Goal: Information Seeking & Learning: Check status

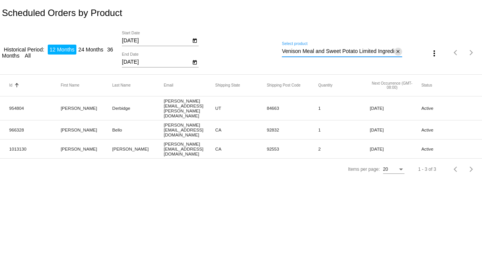
click at [400, 49] on button "close" at bounding box center [398, 52] width 8 height 8
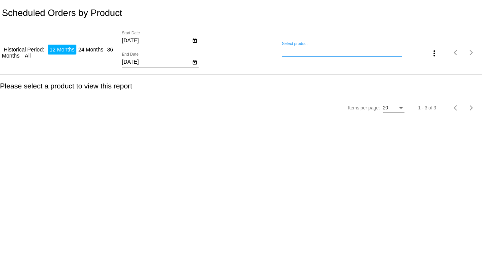
click at [315, 52] on input "Select product" at bounding box center [342, 51] width 120 height 6
type input "9"
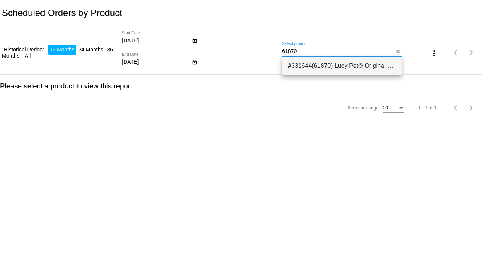
click at [312, 58] on span "#331644(61870) Lucy Pet® Original Recipe <br>Beef Formula Dog Food Rolls</br> -…" at bounding box center [342, 66] width 108 height 18
type input "Lucy Pet® Original Recipe <br>Beef Formula Dog Food Rolls</br> - Dog Food Roll …"
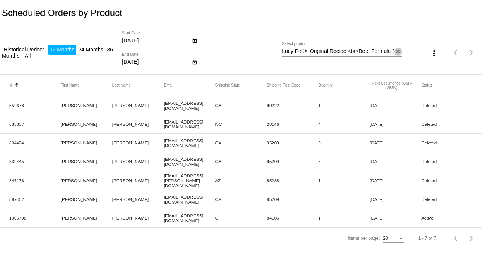
click at [396, 53] on mat-icon "close" at bounding box center [397, 52] width 5 height 6
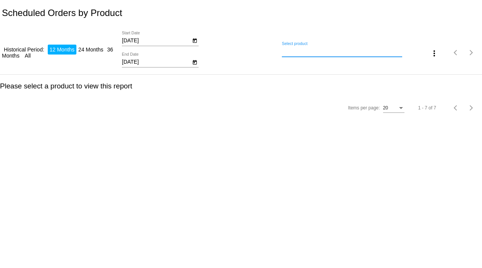
click at [290, 53] on input "Select product" at bounding box center [342, 51] width 120 height 6
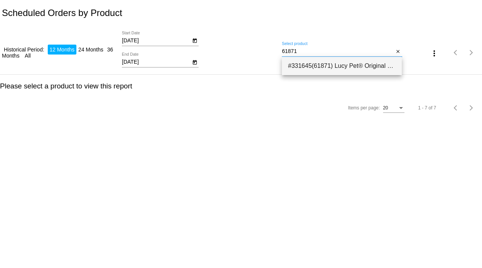
click at [302, 67] on span "#331645(61871) Lucy Pet® Original Recipe <br>Beef Formula Dog Food Rolls</br> -…" at bounding box center [342, 66] width 108 height 18
type input "Lucy Pet® Original Recipe <br>Beef Formula Dog Food Rolls</br> - Dog Food Roll …"
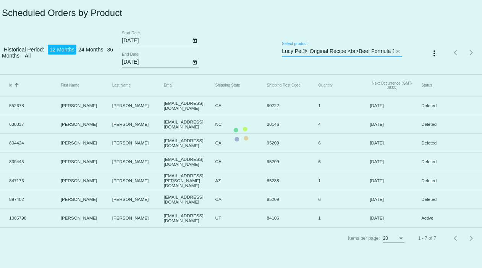
scroll to position [0, 182]
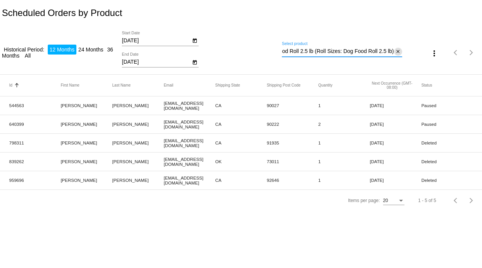
click at [395, 52] on mat-icon "close" at bounding box center [397, 52] width 5 height 6
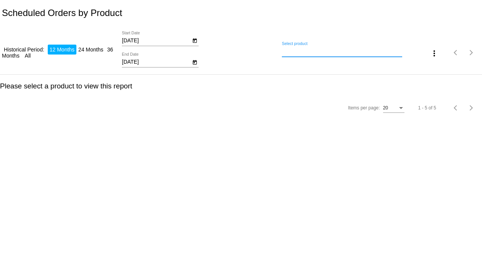
click at [359, 53] on input "Select product" at bounding box center [342, 51] width 120 height 6
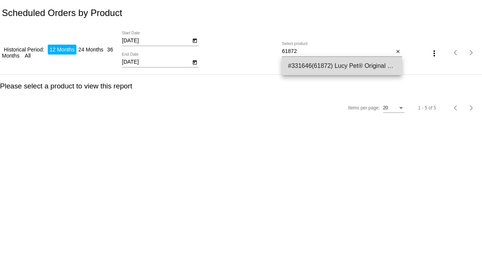
click at [352, 61] on span "#331646(61872) Lucy Pet® Original Recipe <br>Beef Formula Dog Food Rolls</br> -…" at bounding box center [342, 66] width 108 height 18
type input "Lucy Pet® Original Recipe <br>Beef Formula Dog Food Rolls</br> - Dog Food Roll …"
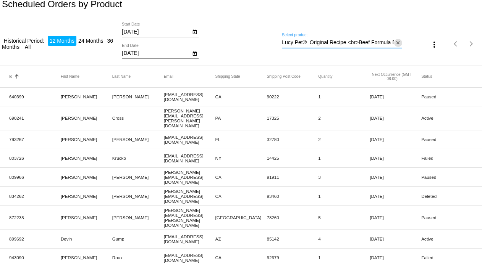
click at [395, 42] on mat-icon "close" at bounding box center [397, 43] width 5 height 6
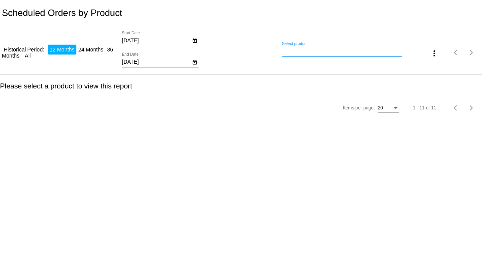
click at [297, 51] on input "Select product" at bounding box center [342, 51] width 120 height 6
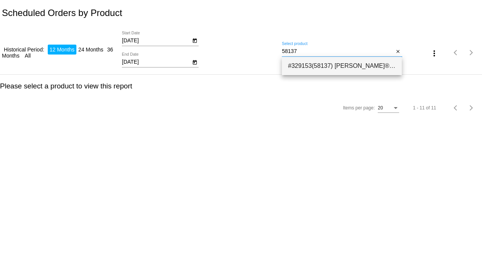
click at [304, 64] on span "#329153(58137) [PERSON_NAME]® Original Recipe <br> Beef Formula Dog Food Roll 2…" at bounding box center [342, 66] width 108 height 18
type input "Lucy Pet® Original Recipe <br> Beef Formula Dog Food Roll 2.75 oz - bundle of 6…"
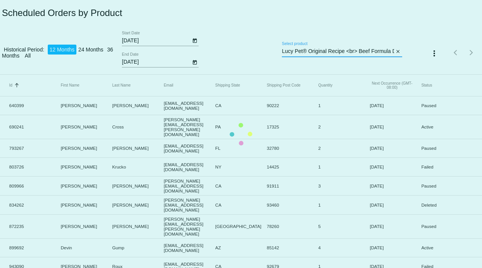
scroll to position [0, 95]
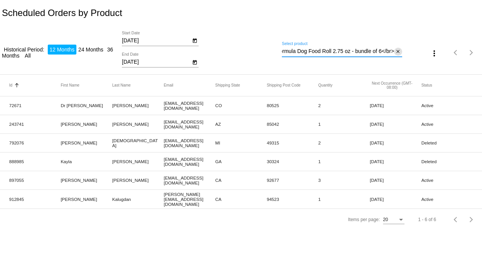
click at [396, 50] on mat-icon "close" at bounding box center [397, 52] width 5 height 6
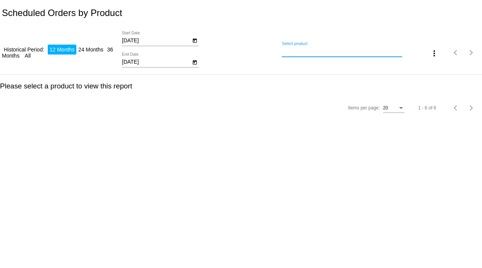
click at [380, 53] on input "Select product" at bounding box center [342, 51] width 120 height 6
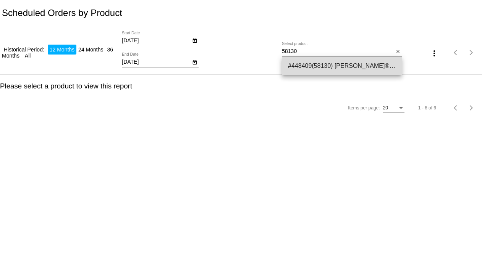
click at [376, 70] on span "#448409(58130) [PERSON_NAME]® Original Recipe™ Beef Formula Dog Food Roll 2.75 …" at bounding box center [342, 66] width 108 height 18
type input "[PERSON_NAME] Pet® Original Recipe™ Beef Formula Dog Food Roll 2.75 oz - Box of…"
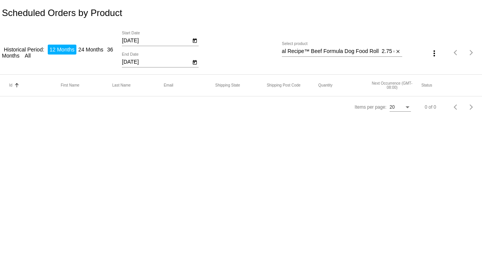
click at [402, 50] on div "close" at bounding box center [398, 52] width 8 height 8
click at [397, 52] on mat-icon "close" at bounding box center [397, 52] width 5 height 6
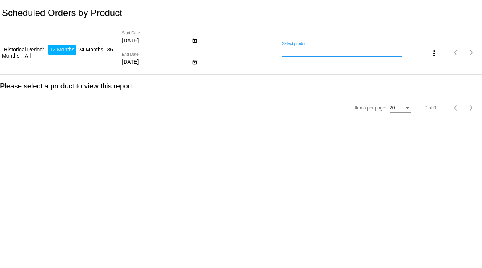
click at [359, 53] on input "Select product" at bounding box center [342, 51] width 120 height 6
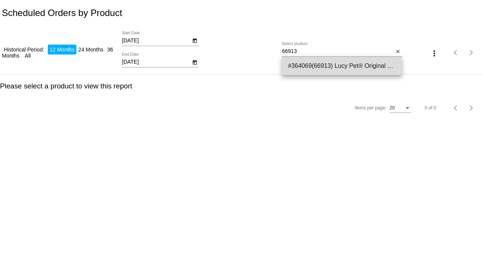
click at [339, 71] on span "#364069(66913) Lucy Pet® Original Recipe <br> Chicken Formula Dog Food Roll</br…" at bounding box center [342, 66] width 108 height 18
type input "Lucy Pet® Original Recipe <br> Chicken Formula Dog Food Roll</br> - Dog Food Ro…"
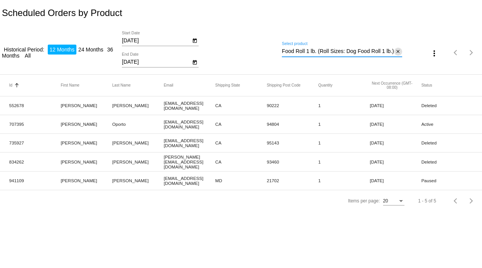
click at [396, 49] on mat-icon "close" at bounding box center [397, 52] width 5 height 6
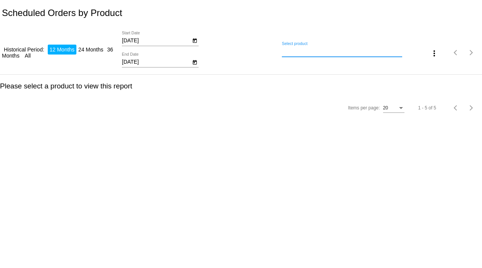
click at [375, 52] on input "Select product" at bounding box center [342, 51] width 120 height 6
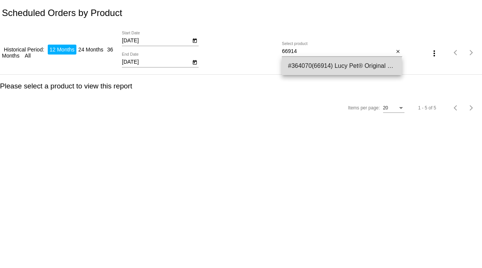
click at [353, 60] on span "#364070(66914) Lucy Pet® Original Recipe <br> Chicken Formula Dog Food Roll</br…" at bounding box center [342, 66] width 108 height 18
type input "Lucy Pet® Original Recipe <br> Chicken Formula Dog Food Roll</br> - Dog Food Ro…"
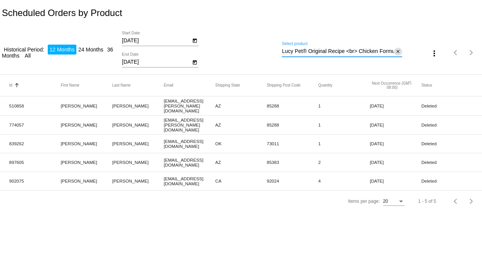
click at [399, 49] on mat-icon "close" at bounding box center [397, 52] width 5 height 6
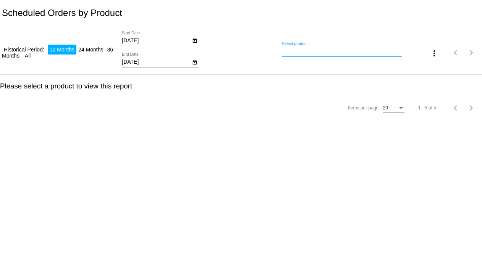
click at [368, 52] on input "Select product" at bounding box center [342, 51] width 120 height 6
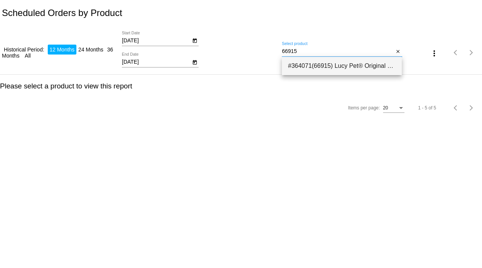
click at [353, 69] on span "#364071(66915) Lucy Pet® Original Recipe <br> Chicken Formula Dog Food Roll</br…" at bounding box center [342, 66] width 108 height 18
type input "Lucy Pet® Original Recipe <br> Chicken Formula Dog Food Roll</br> - Dog Food Ro…"
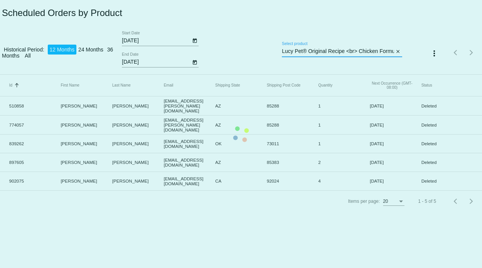
scroll to position [0, 179]
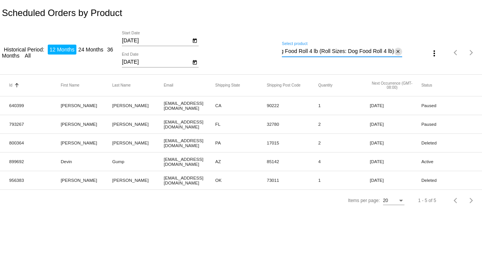
click at [398, 50] on mat-icon "close" at bounding box center [397, 52] width 5 height 6
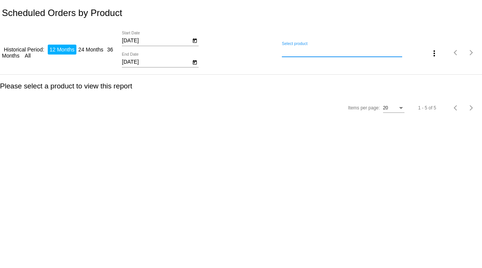
click at [367, 53] on input "Select product" at bounding box center [342, 51] width 120 height 6
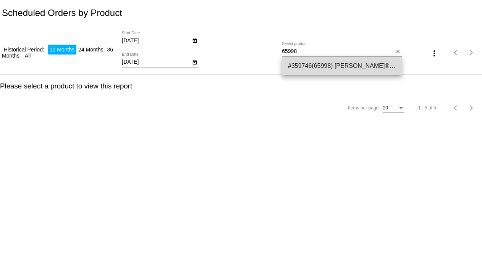
click at [357, 66] on span "#359746(65998) [PERSON_NAME]® Original Recipe <br> Chicken Formula Dog Food Rol…" at bounding box center [342, 66] width 108 height 18
type input "Lucy Pet® Original Recipe <br> Chicken Formula Dog Food Roll 2.75 oz – bundle o…"
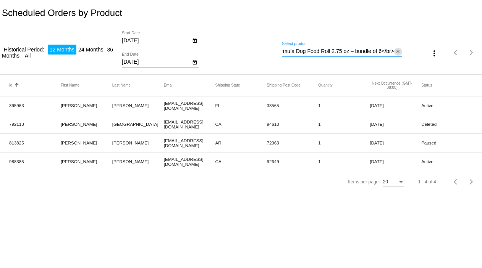
click at [399, 50] on mat-icon "close" at bounding box center [397, 52] width 5 height 6
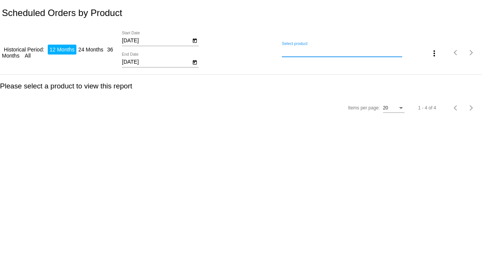
click at [343, 55] on div "Select product" at bounding box center [342, 49] width 120 height 15
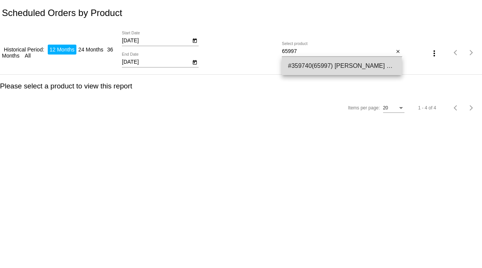
click at [339, 68] on span "#359740(65997) [PERSON_NAME] Pet® Original Recipe™ Chicken Formula Dog Food Rol…" at bounding box center [342, 66] width 108 height 18
type input "Lucy Pet® Original Recipe™ Chicken Formula Dog Food Roll 2.75 oz – Box of 36"
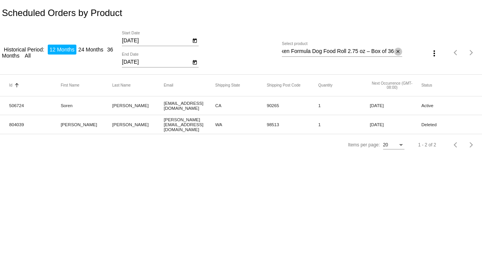
click at [396, 53] on mat-icon "close" at bounding box center [397, 52] width 5 height 6
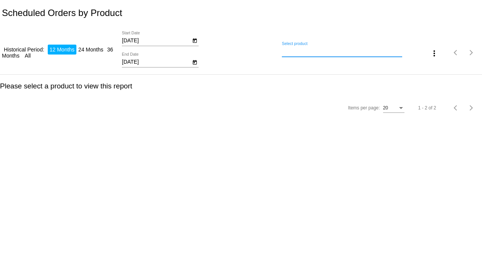
click at [386, 49] on input "Select product" at bounding box center [342, 51] width 120 height 6
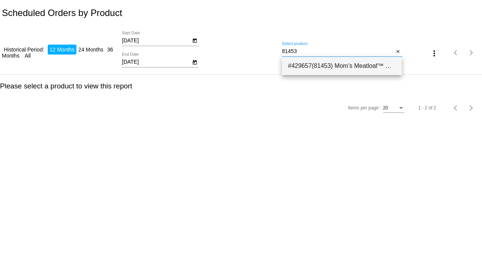
click at [379, 67] on span "#429657(81453) Mom’s Meatloaf™ Dinner Roll Dog Food Beef - 2 lb Dog Food Dinner…" at bounding box center [342, 66] width 108 height 18
type input "Mom’s Meatloaf™ Dinner Roll Dog Food Beef - 2 lb Dog Food Dinner Roll (Roll Siz…"
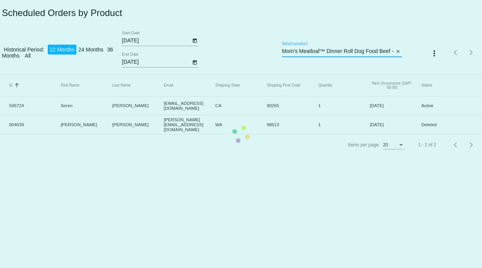
scroll to position [0, 156]
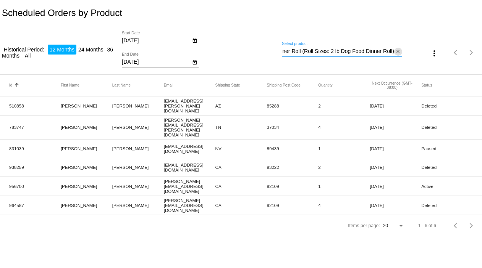
click at [397, 53] on mat-icon "close" at bounding box center [397, 52] width 5 height 6
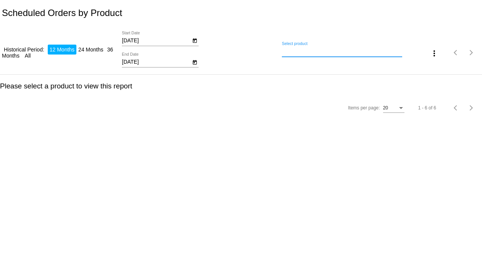
click at [351, 49] on input "Select product" at bounding box center [342, 51] width 120 height 6
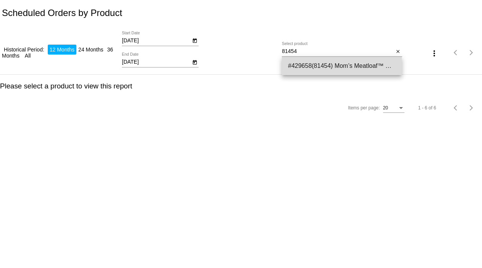
click at [338, 67] on span "#429658(81454) Mom’s Meatloaf™ Dinner Roll Dog Food Beef - 4 lb Dog Food Dinner…" at bounding box center [342, 66] width 108 height 18
type input "Mom’s Meatloaf™ Dinner Roll Dog Food Beef - 4 lb Dog Food Dinner Roll (Roll Siz…"
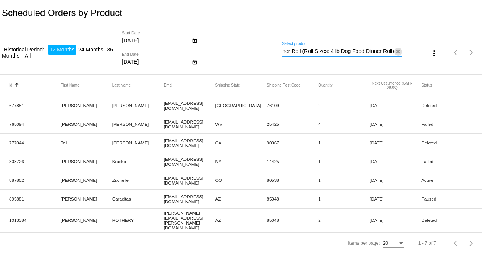
click at [396, 49] on mat-icon "close" at bounding box center [397, 52] width 5 height 6
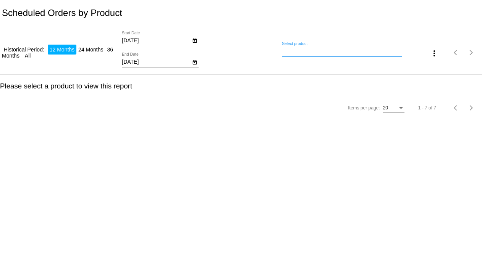
click at [371, 52] on input "Select product" at bounding box center [342, 51] width 120 height 6
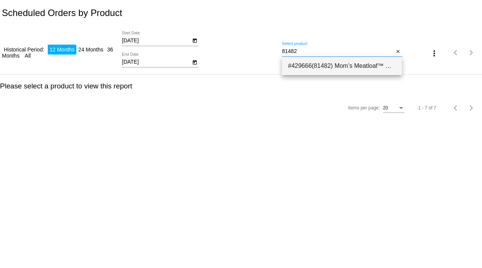
click at [361, 66] on span "#429666(81482) Mom’s Meatloaf™ Dinner Roll Beef 2.75 oz – bundle of 6 12.34" at bounding box center [342, 66] width 108 height 18
type input "Mom’s Meatloaf™ Dinner Roll Beef 2.75 oz – bundle of 6"
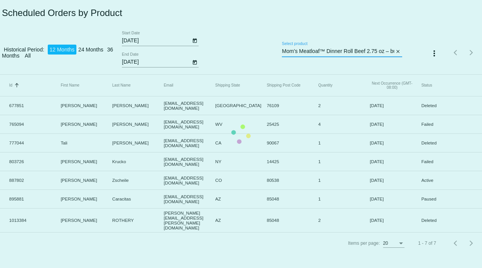
scroll to position [0, 23]
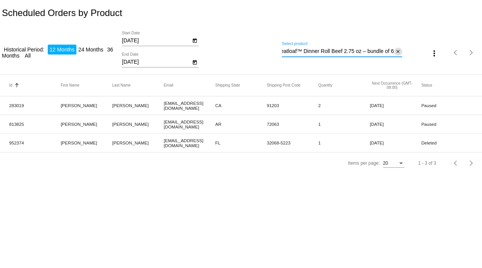
click at [399, 50] on mat-icon "close" at bounding box center [397, 52] width 5 height 6
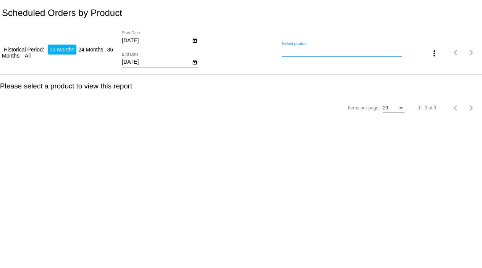
click at [376, 52] on input "Select product" at bounding box center [342, 51] width 120 height 6
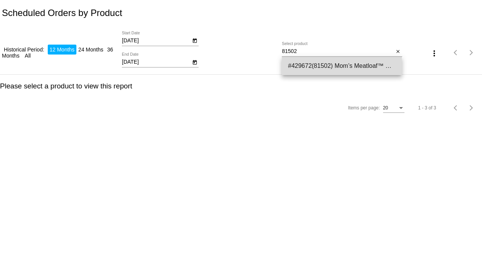
click at [359, 66] on span "#429672(81502) Mom’s Meatloaf™ Dinner Roll Beef 2.75 oz – Box of 36 69.34" at bounding box center [342, 66] width 108 height 18
type input "Mom’s Meatloaf™ Dinner Roll Beef 2.75 oz – Box of 36"
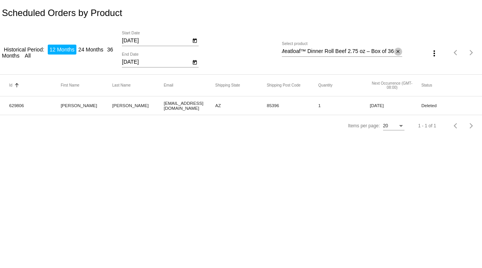
click at [398, 51] on mat-icon "close" at bounding box center [397, 52] width 5 height 6
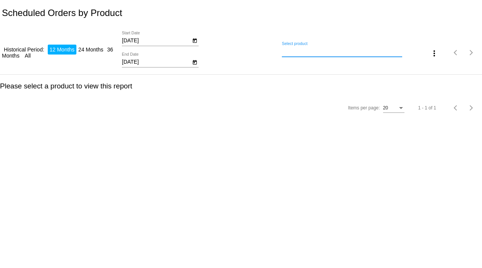
click at [362, 50] on input "Select product" at bounding box center [342, 51] width 120 height 6
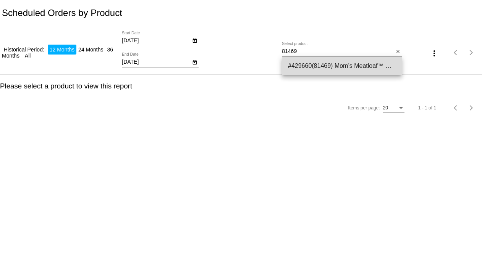
click at [372, 60] on span "#429660(81469) Mom’s Meatloaf™ Dinner Roll Dog Food Chicken - 2 lb Dog Food Din…" at bounding box center [342, 66] width 108 height 18
type input "Mom’s Meatloaf™ Dinner Roll Dog Food Chicken - 2 lb Dog Food Dinner Roll (Roll …"
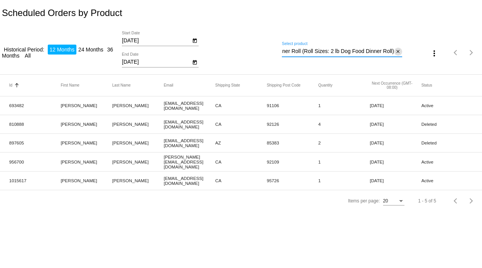
click at [396, 50] on mat-icon "close" at bounding box center [397, 52] width 5 height 6
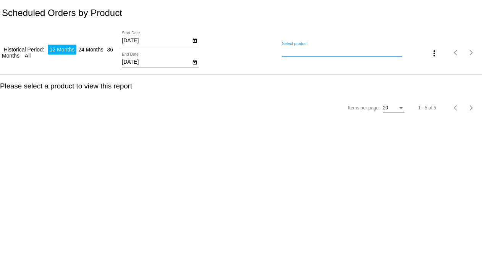
click at [386, 51] on input "Select product" at bounding box center [342, 51] width 120 height 6
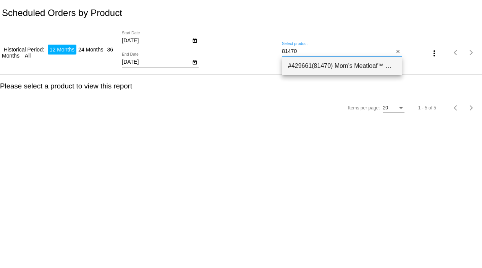
click at [359, 61] on span "#429661(81470) Mom’s Meatloaf™ Dinner Roll Dog Food Chicken - 4 lb Dog Food Din…" at bounding box center [342, 66] width 108 height 18
type input "Mom’s Meatloaf™ Dinner Roll Dog Food Chicken - 4 lb Dog Food Dinner Roll (Roll …"
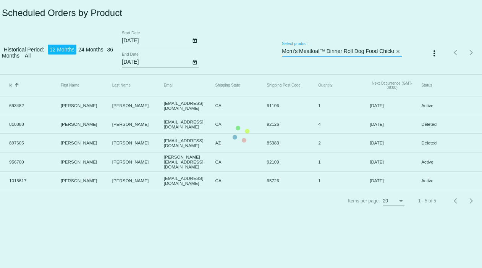
scroll to position [0, 164]
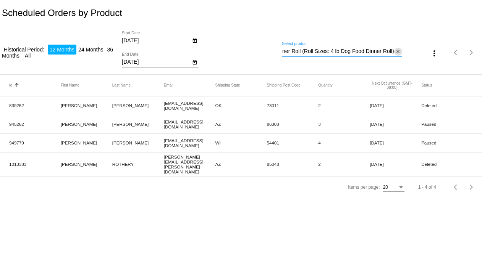
click at [396, 53] on mat-icon "close" at bounding box center [397, 52] width 5 height 6
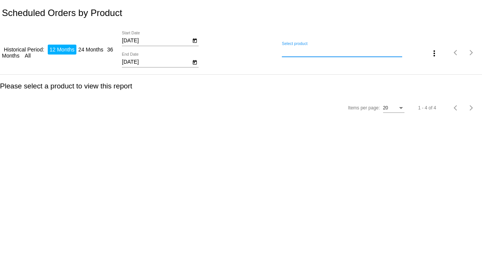
click at [359, 53] on input "Select product" at bounding box center [342, 51] width 120 height 6
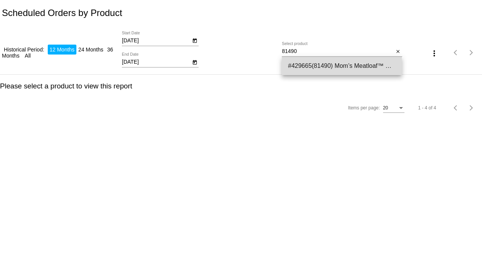
click at [355, 63] on span "#429665(81490) Mom’s Meatloaf™ Dinner Roll Chicken 2.75 oz – bundle of 6 12.34" at bounding box center [342, 66] width 108 height 18
type input "Mom’s Meatloaf™ Dinner Roll Chicken 2.75 oz – bundle of 6"
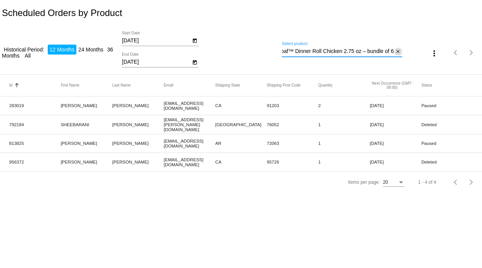
click at [397, 49] on mat-icon "close" at bounding box center [397, 52] width 5 height 6
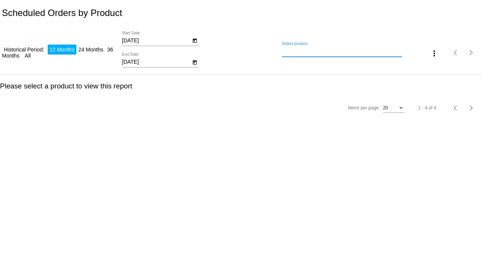
scroll to position [0, 0]
click at [355, 50] on input "Select product" at bounding box center [342, 51] width 120 height 6
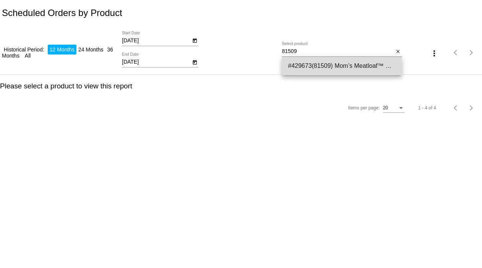
click at [340, 60] on span "#429673(81509) Mom’s Meatloaf™ Dinner Roll Chicken 2.75 oz – Box of 36 69.34" at bounding box center [342, 66] width 108 height 18
type input "Mom’s Meatloaf™ Dinner Roll Chicken 2.75 oz – Box of 36"
